Goal: Communication & Community: Connect with others

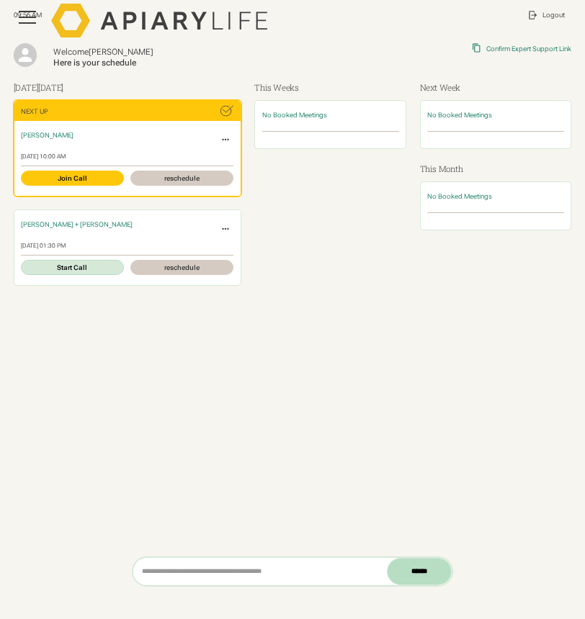
click at [224, 141] on icon at bounding box center [225, 140] width 10 height 10
click at [59, 132] on span "[PERSON_NAME]" at bounding box center [47, 135] width 53 height 8
click at [57, 145] on div "[PERSON_NAME]" at bounding box center [117, 139] width 193 height 17
click at [55, 136] on span "[PERSON_NAME]" at bounding box center [47, 135] width 53 height 8
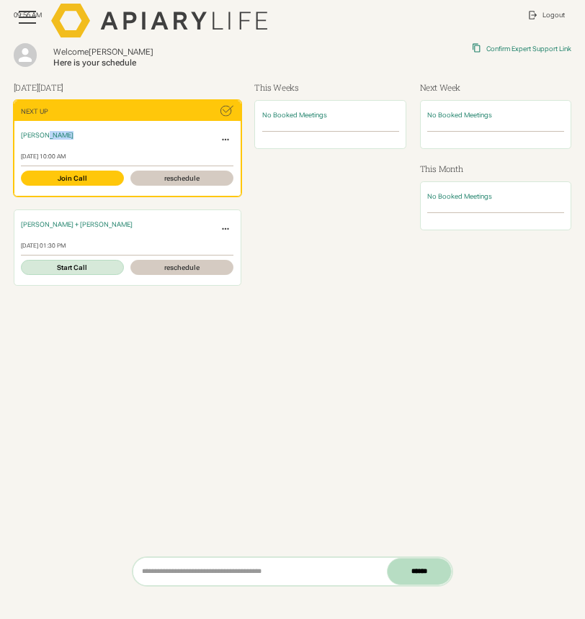
drag, startPoint x: 55, startPoint y: 136, endPoint x: 179, endPoint y: 145, distance: 124.1
click at [179, 145] on div "[PERSON_NAME]" at bounding box center [117, 139] width 193 height 17
click at [103, 172] on link "Join Call" at bounding box center [72, 178] width 103 height 15
